Goal: Information Seeking & Learning: Learn about a topic

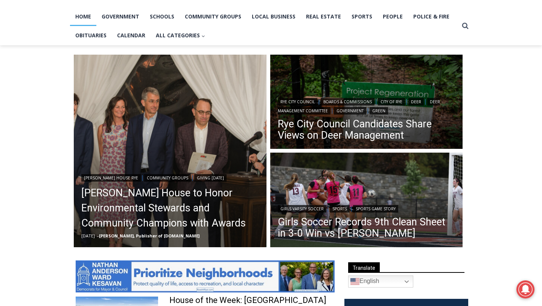
scroll to position [157, 0]
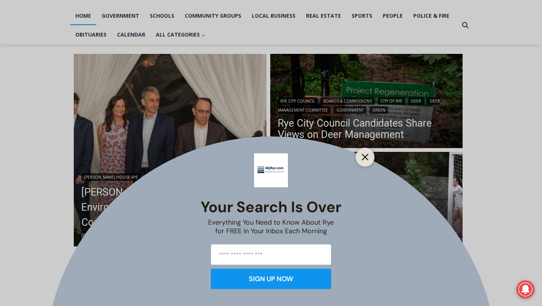
click at [366, 157] on line "Close" at bounding box center [365, 156] width 5 height 5
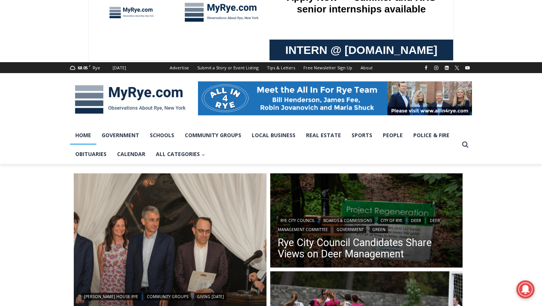
scroll to position [0, 0]
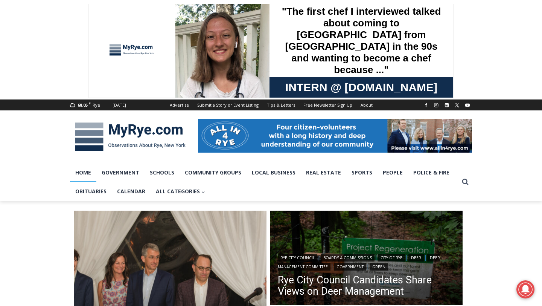
click at [149, 261] on img "Read More Wainwright House to Honor Environmental Stewards and Community Champi…" at bounding box center [170, 306] width 193 height 193
